Goal: Task Accomplishment & Management: Manage account settings

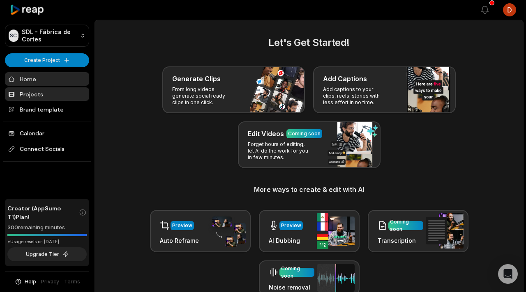
click at [38, 90] on link "Projects" at bounding box center [47, 95] width 84 height 14
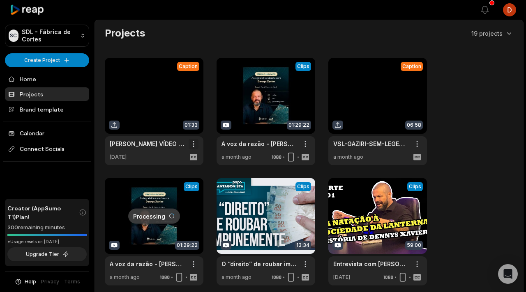
click at [195, 146] on html "SC SDL - Fábrica de Cortes Create Project Home Projects Brand template Calendar…" at bounding box center [263, 146] width 526 height 292
click at [174, 173] on span "Delete" at bounding box center [169, 173] width 18 height 9
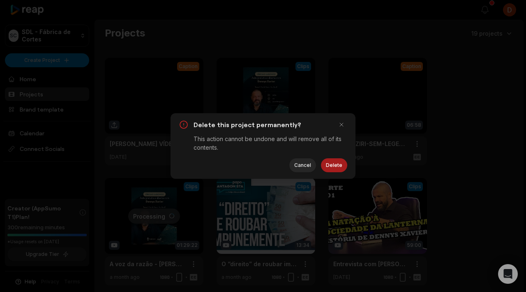
click at [331, 164] on button "Delete" at bounding box center [334, 166] width 26 height 14
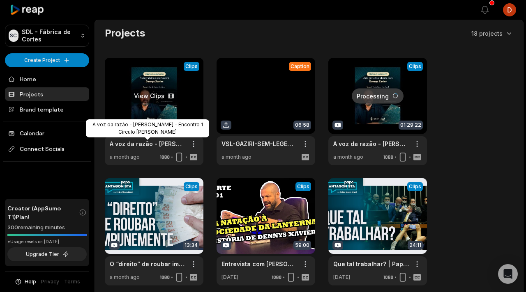
click at [159, 147] on link "A voz da razão - [PERSON_NAME] - Encontro 1 Círculo [PERSON_NAME]" at bounding box center [148, 144] width 76 height 9
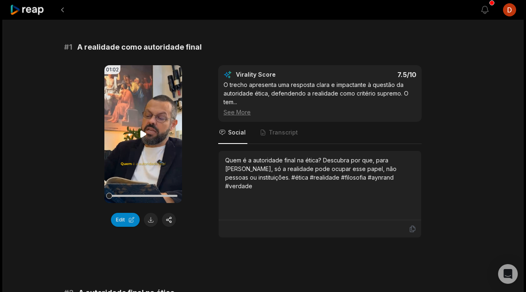
scroll to position [64, 0]
